Goal: Task Accomplishment & Management: Use online tool/utility

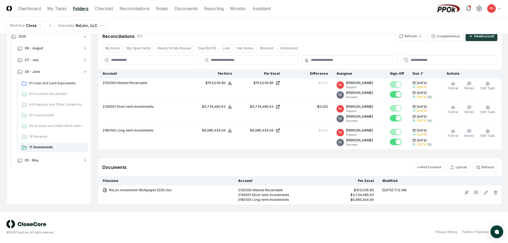
scroll to position [50, 0]
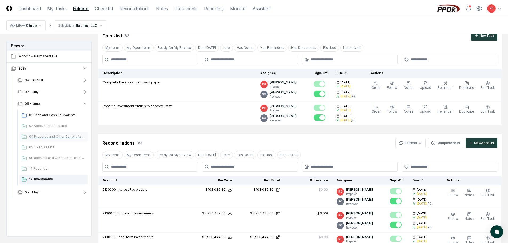
click at [51, 138] on span "04 Prepaids and Other Current Assets" at bounding box center [57, 136] width 57 height 5
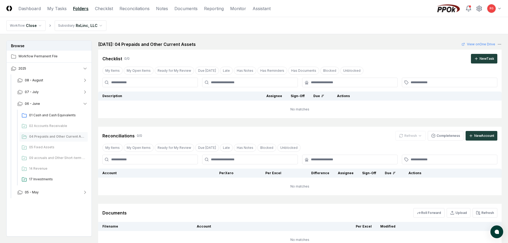
scroll to position [71, 0]
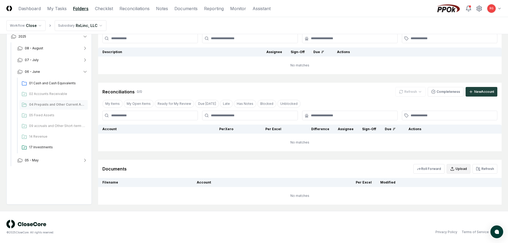
click at [454, 168] on icon "button" at bounding box center [452, 169] width 4 height 4
click at [473, 201] on input "file" at bounding box center [459, 200] width 76 height 10
type input "**********"
click at [489, 214] on button "Upload" at bounding box center [487, 214] width 20 height 11
click at [409, 151] on td "No matches" at bounding box center [299, 143] width 403 height 18
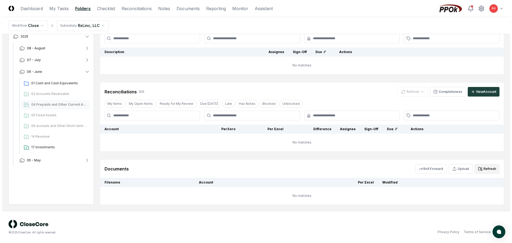
scroll to position [67, 0]
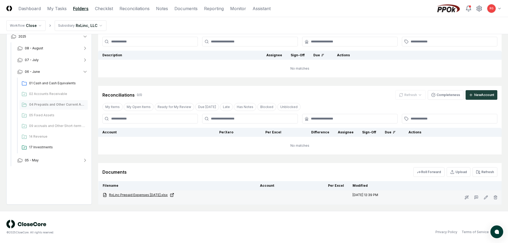
click at [157, 195] on link "RxLinc Prepaid Expenses [DATE].xlsx" at bounding box center [177, 195] width 149 height 5
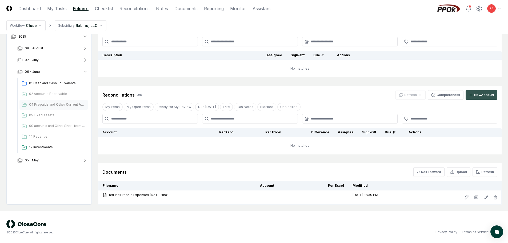
click at [487, 94] on div "New Account" at bounding box center [484, 95] width 20 height 5
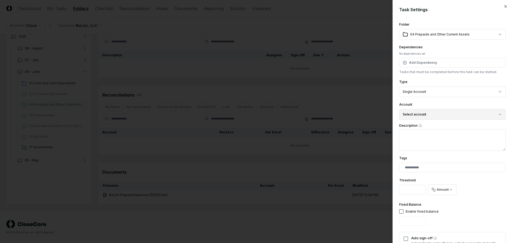
click at [425, 112] on button "Select account" at bounding box center [452, 114] width 106 height 11
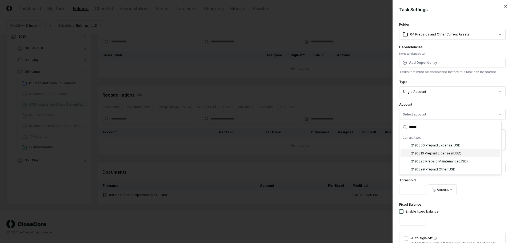
type input "******"
click at [413, 153] on div "2120310 Prepaid Licenses ( USD )" at bounding box center [436, 153] width 50 height 5
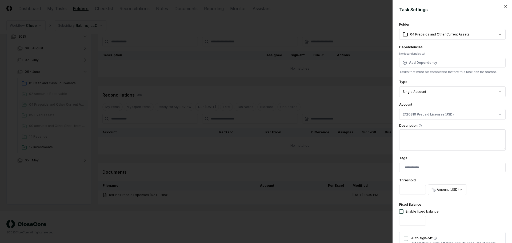
scroll to position [107, 0]
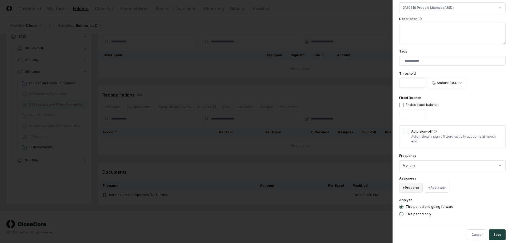
click at [418, 184] on button "+ Preparer" at bounding box center [410, 188] width 23 height 10
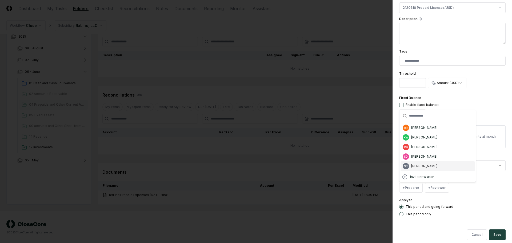
click at [425, 168] on div "[PERSON_NAME]" at bounding box center [424, 166] width 26 height 5
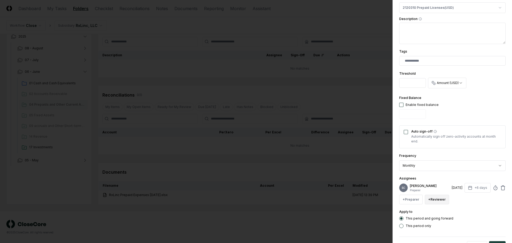
click at [437, 199] on button "+ Reviewer" at bounding box center [437, 200] width 24 height 10
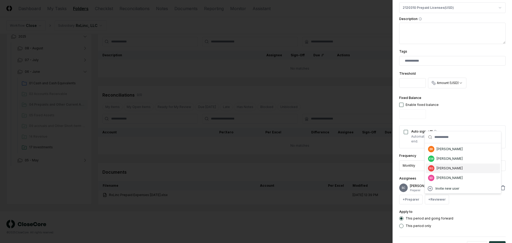
click at [437, 166] on div "[PERSON_NAME]" at bounding box center [450, 168] width 26 height 5
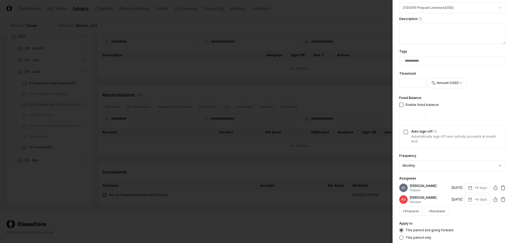
scroll to position [138, 0]
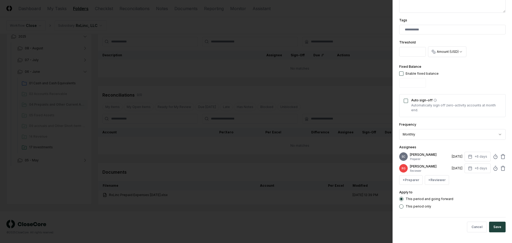
click at [497, 226] on button "Save" at bounding box center [497, 227] width 17 height 11
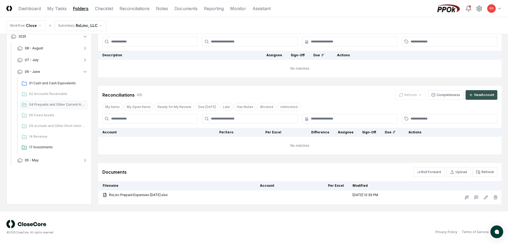
click at [472, 97] on icon at bounding box center [471, 95] width 4 height 4
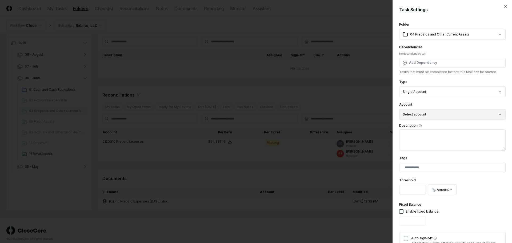
click at [426, 112] on button "Select account" at bounding box center [452, 114] width 106 height 11
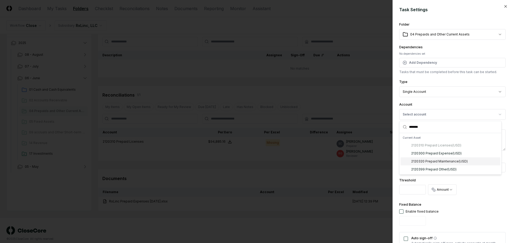
type input "*******"
click at [436, 159] on div "2120320 Prepaid Maintenance ( USD )" at bounding box center [451, 161] width 100 height 8
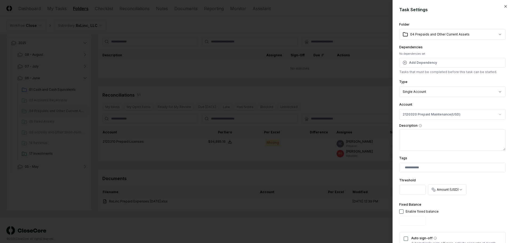
scroll to position [107, 0]
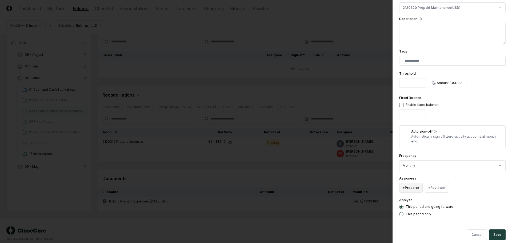
click at [406, 186] on button "+ Preparer" at bounding box center [410, 188] width 23 height 10
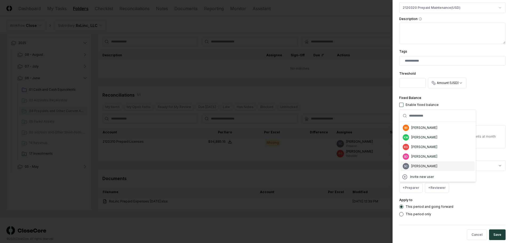
click at [425, 164] on div "[PERSON_NAME]" at bounding box center [424, 166] width 26 height 5
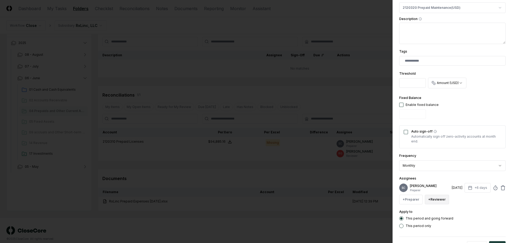
click at [440, 202] on button "+ Reviewer" at bounding box center [437, 200] width 24 height 10
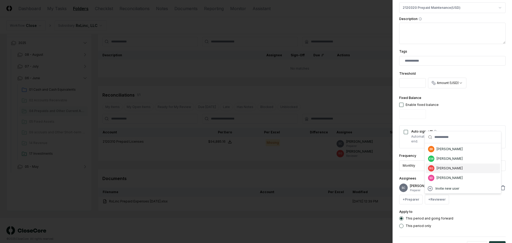
click at [446, 165] on div "RG [PERSON_NAME]" at bounding box center [463, 168] width 74 height 10
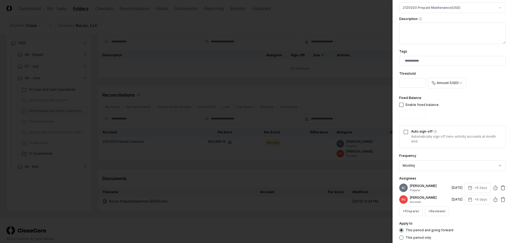
scroll to position [138, 0]
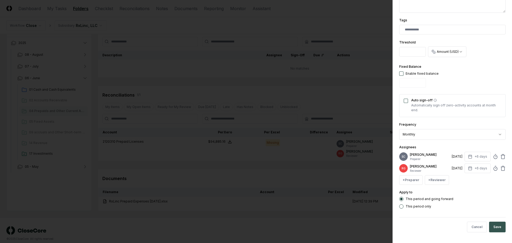
click at [492, 226] on button "Save" at bounding box center [497, 227] width 17 height 11
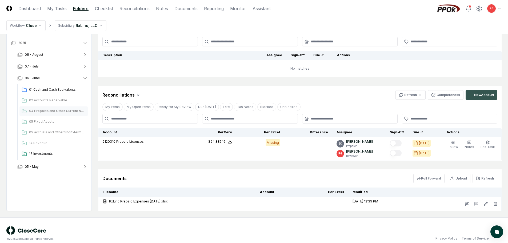
click at [474, 97] on button "New Account" at bounding box center [482, 95] width 32 height 10
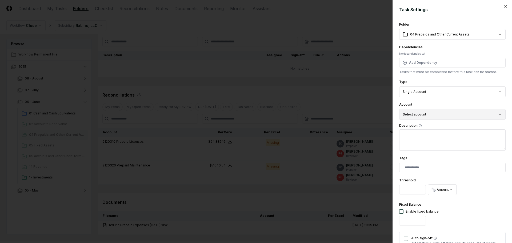
click at [422, 115] on button "Select account" at bounding box center [452, 114] width 106 height 11
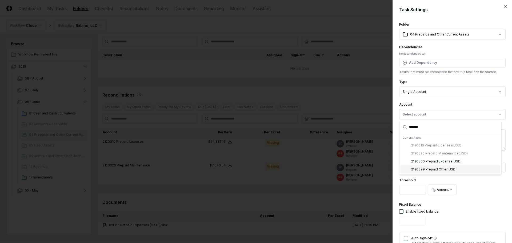
type input "*******"
click at [426, 168] on div "2120399 Prepaid Other ( USD )" at bounding box center [433, 169] width 45 height 5
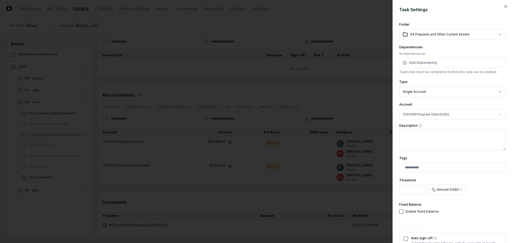
scroll to position [107, 0]
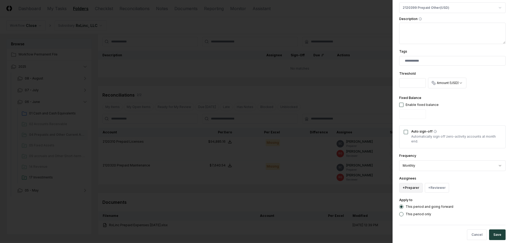
click at [409, 187] on button "+ Preparer" at bounding box center [410, 188] width 23 height 10
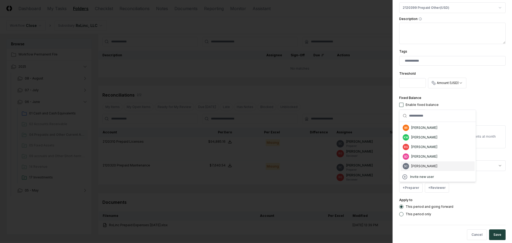
click at [422, 165] on div "[PERSON_NAME]" at bounding box center [424, 166] width 26 height 5
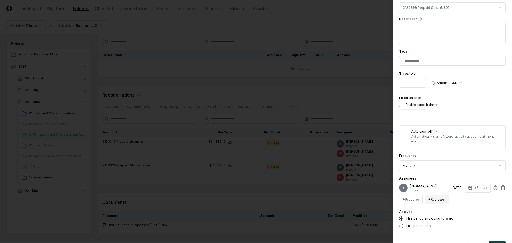
click at [439, 200] on button "+ Reviewer" at bounding box center [437, 200] width 24 height 10
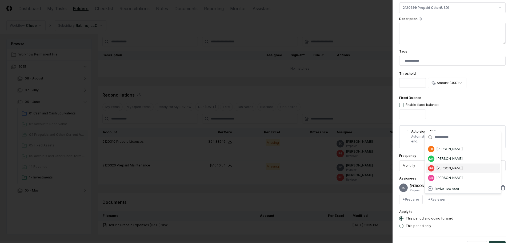
click at [443, 167] on div "[PERSON_NAME]" at bounding box center [450, 168] width 26 height 5
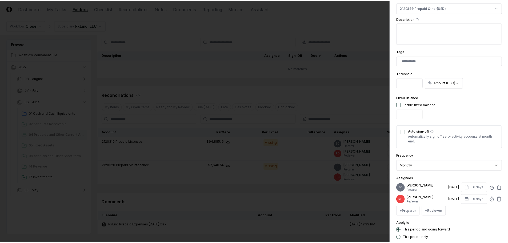
scroll to position [138, 0]
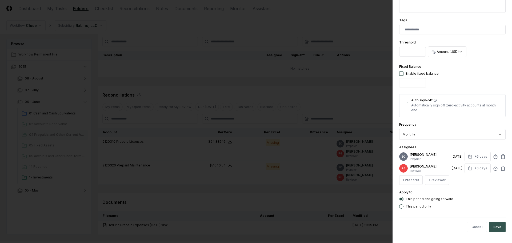
click at [493, 226] on button "Save" at bounding box center [497, 227] width 17 height 11
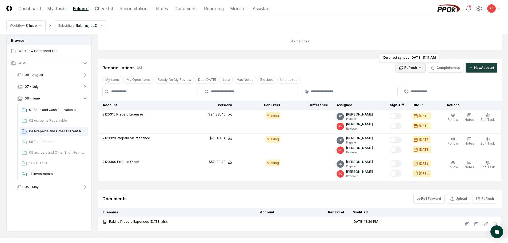
click at [404, 67] on html "CloseCore Dashboard My Tasks Folders Checklist Reconciliations Notes Documents …" at bounding box center [254, 101] width 508 height 337
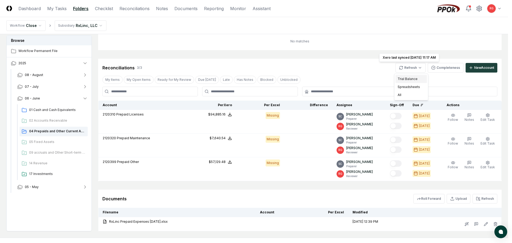
click at [404, 81] on div "Trial Balance" at bounding box center [410, 79] width 31 height 8
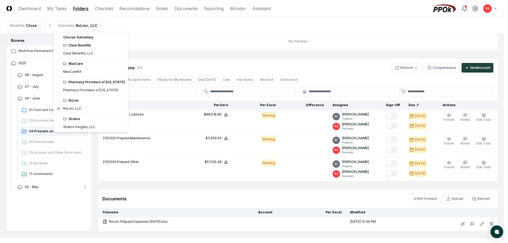
click at [66, 26] on html "CloseCore Dashboard My Tasks Folders Checklist Reconciliations Notes Documents …" at bounding box center [254, 101] width 508 height 337
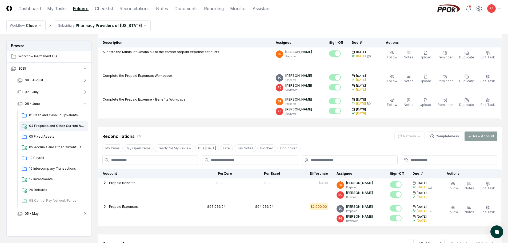
scroll to position [175, 0]
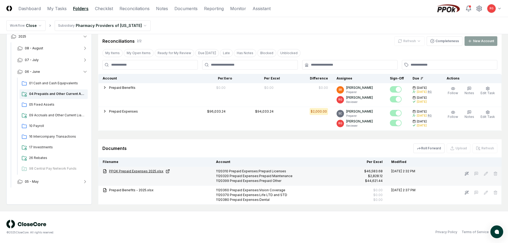
click at [137, 171] on link "PPOK Prepaid Expenses 2025.xlsx" at bounding box center [155, 171] width 105 height 5
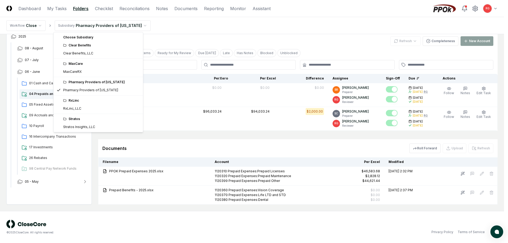
click at [85, 27] on html "CloseCore Dashboard My Tasks Folders Checklist Reconciliations Notes Documents …" at bounding box center [254, 34] width 508 height 418
